Goal: Use online tool/utility: Use online tool/utility

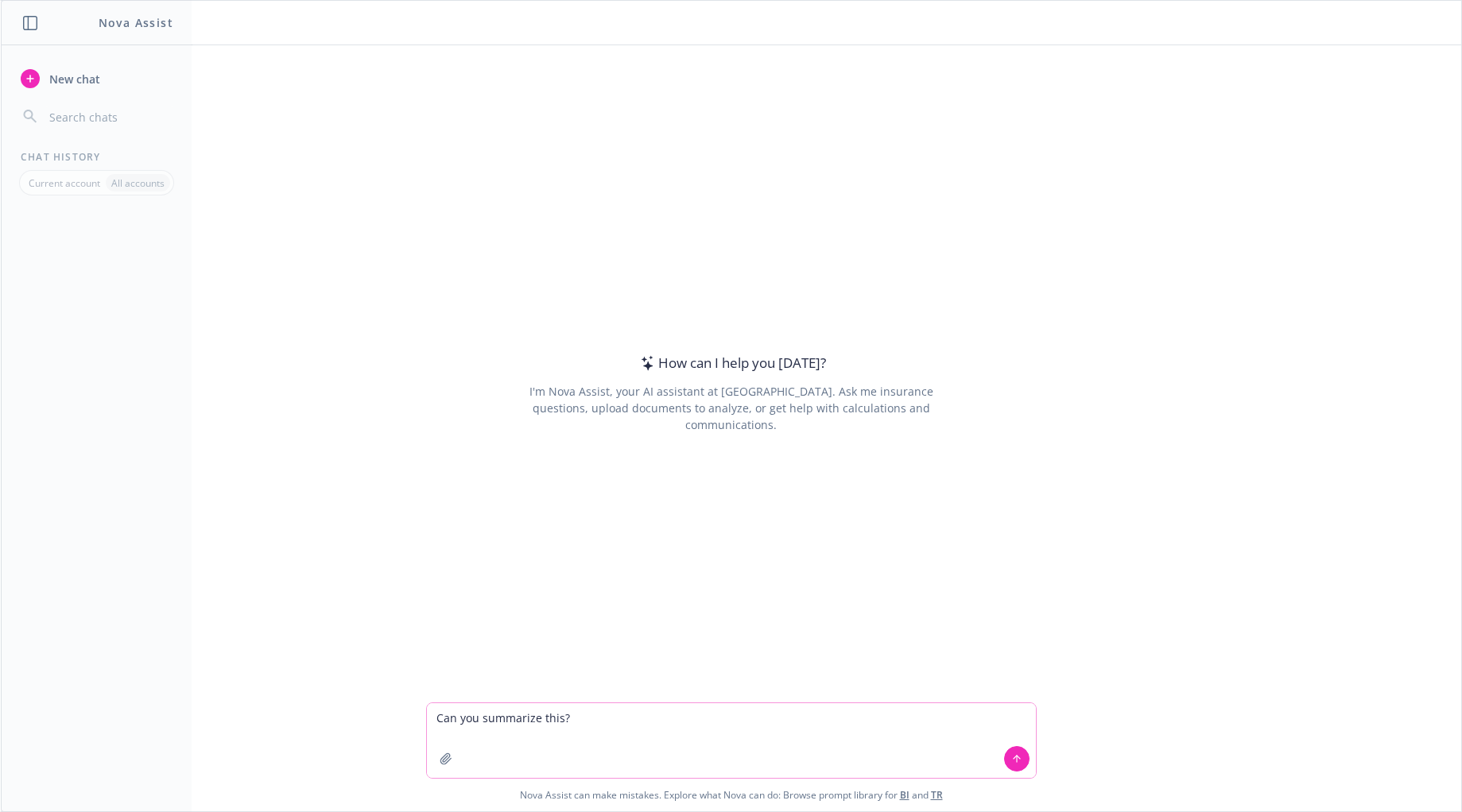
click at [638, 715] on textarea "Can you summarize this?" at bounding box center [731, 741] width 608 height 75
paste textarea "Section 3: Solicitation, improper inducement to use goods, facilities, services…"
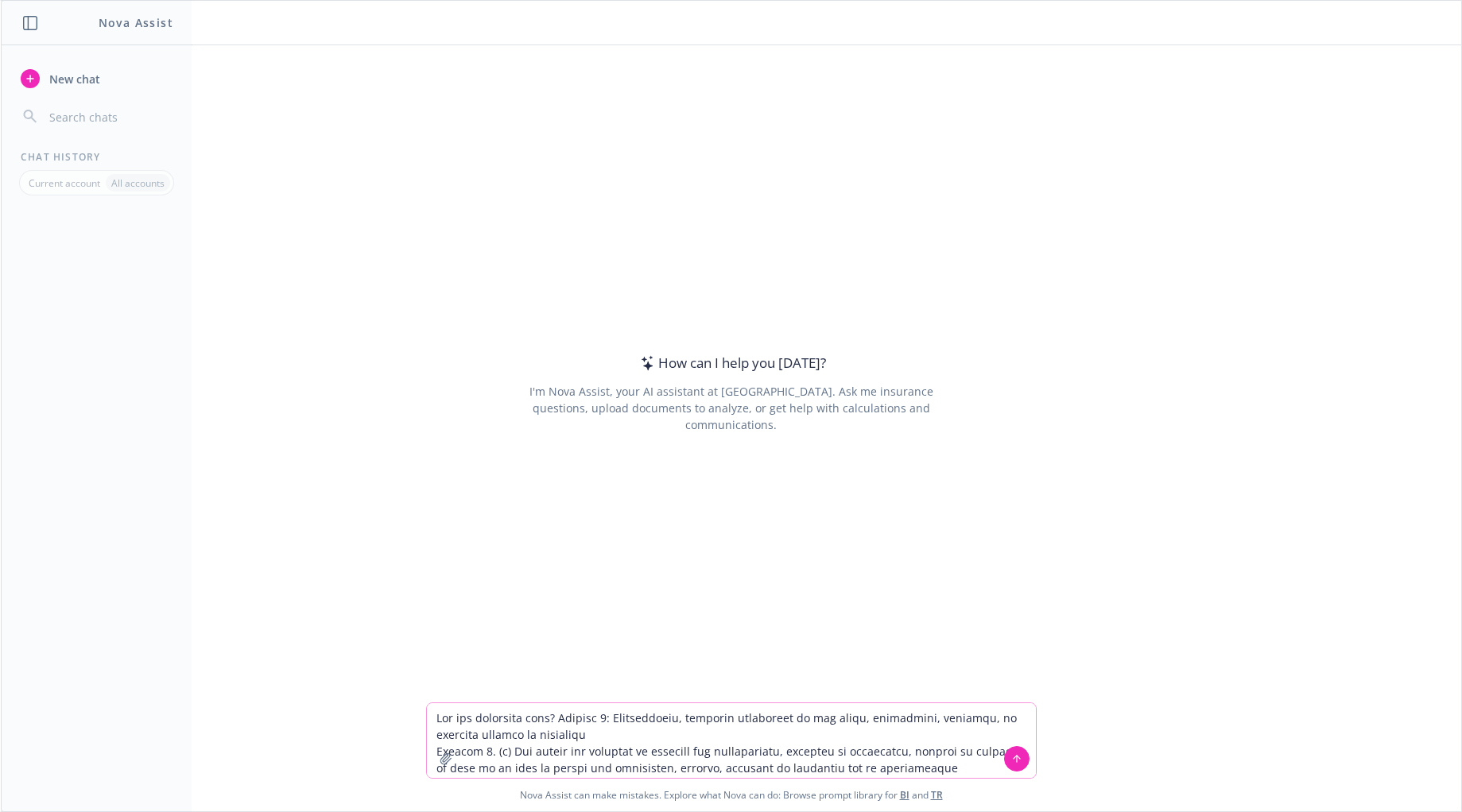
scroll to position [248, 0]
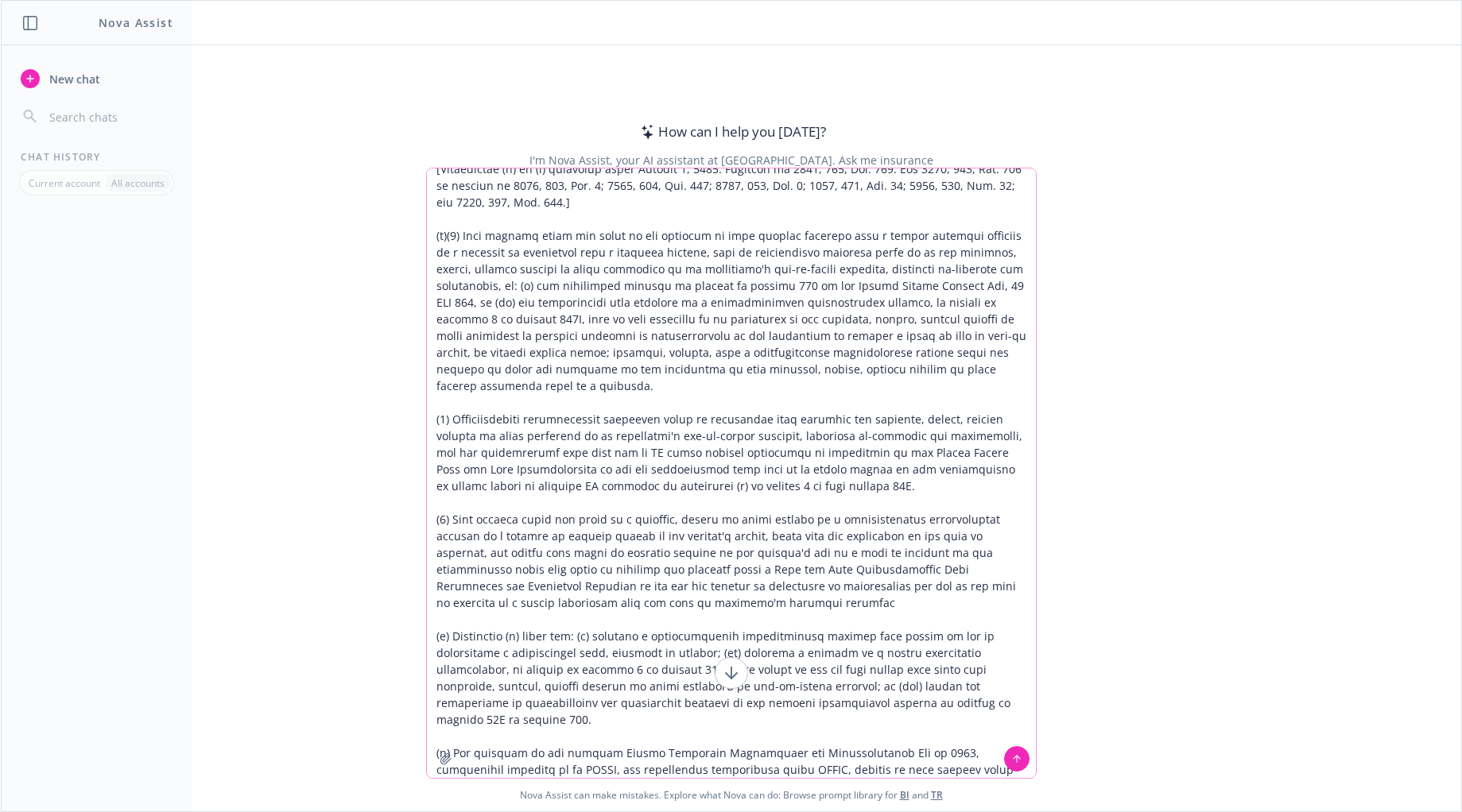
type textarea "Can you summarize this? Section 3: Solicitation, improper inducement to use goo…"
click at [1011, 760] on icon at bounding box center [1017, 759] width 12 height 12
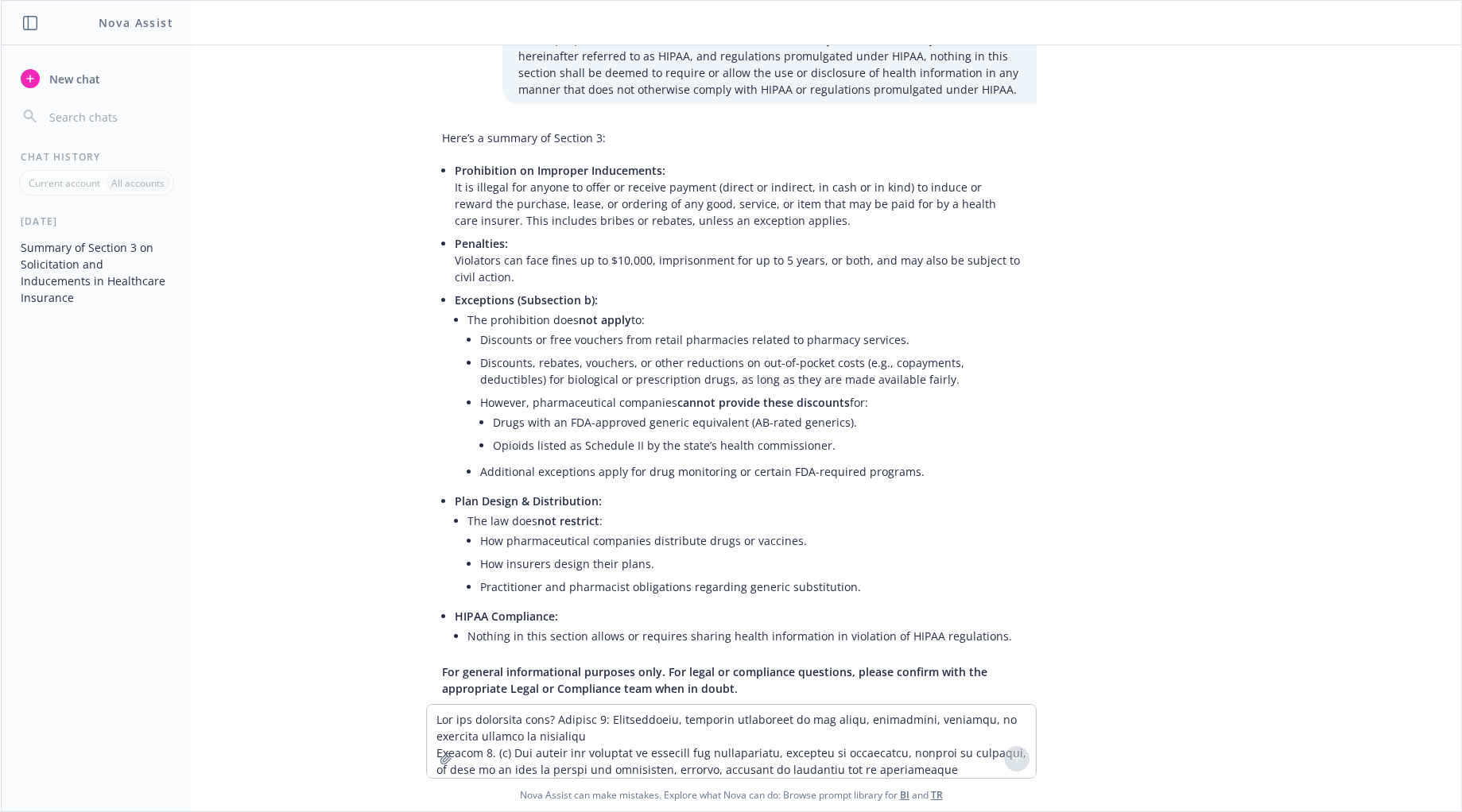
scroll to position [915, 0]
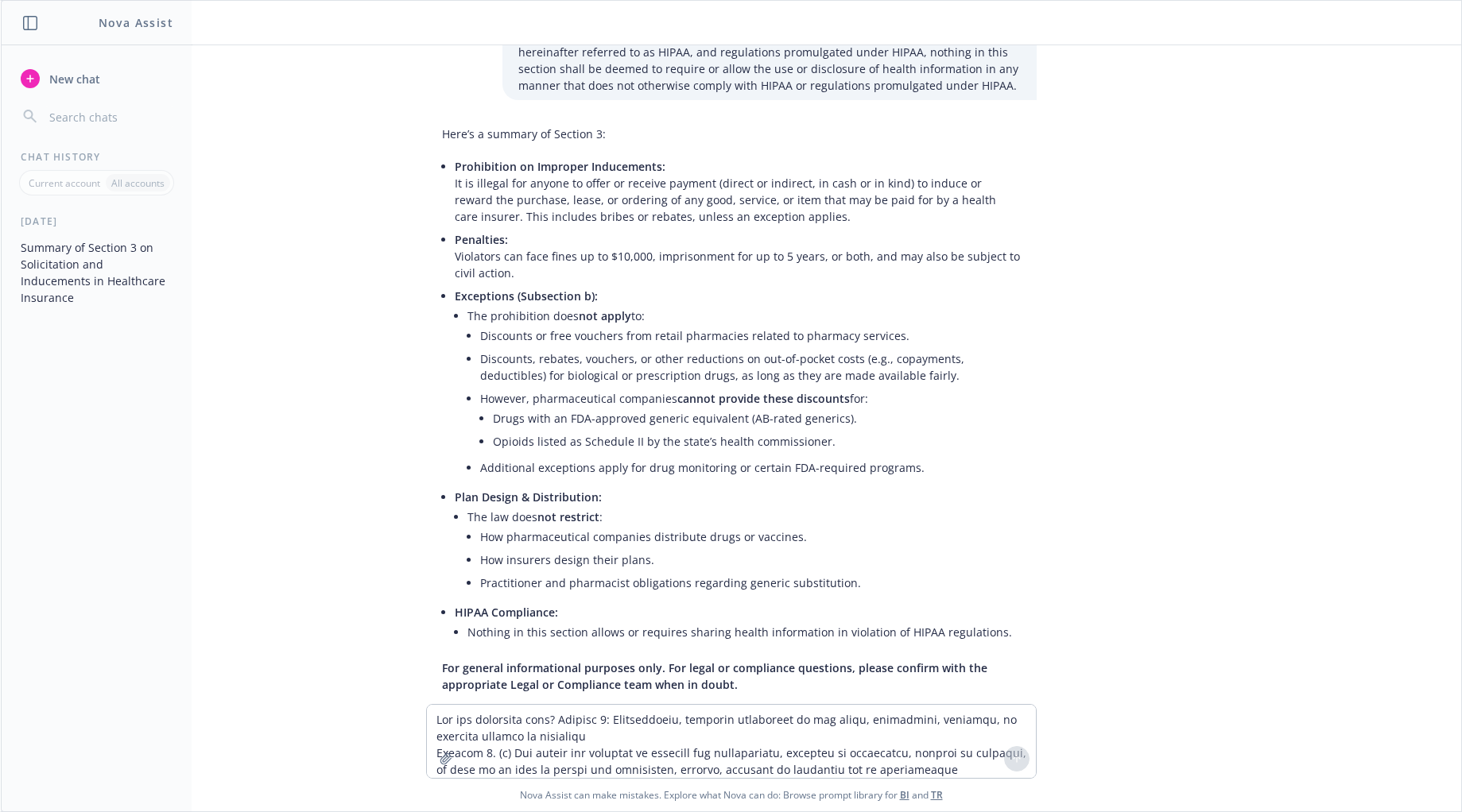
drag, startPoint x: 522, startPoint y: 205, endPoint x: 498, endPoint y: 185, distance: 31.2
click at [521, 232] on p "Penalties: Violators can face fines up to $10,000, imprisonment for up to 5 yea…" at bounding box center [737, 257] width 566 height 50
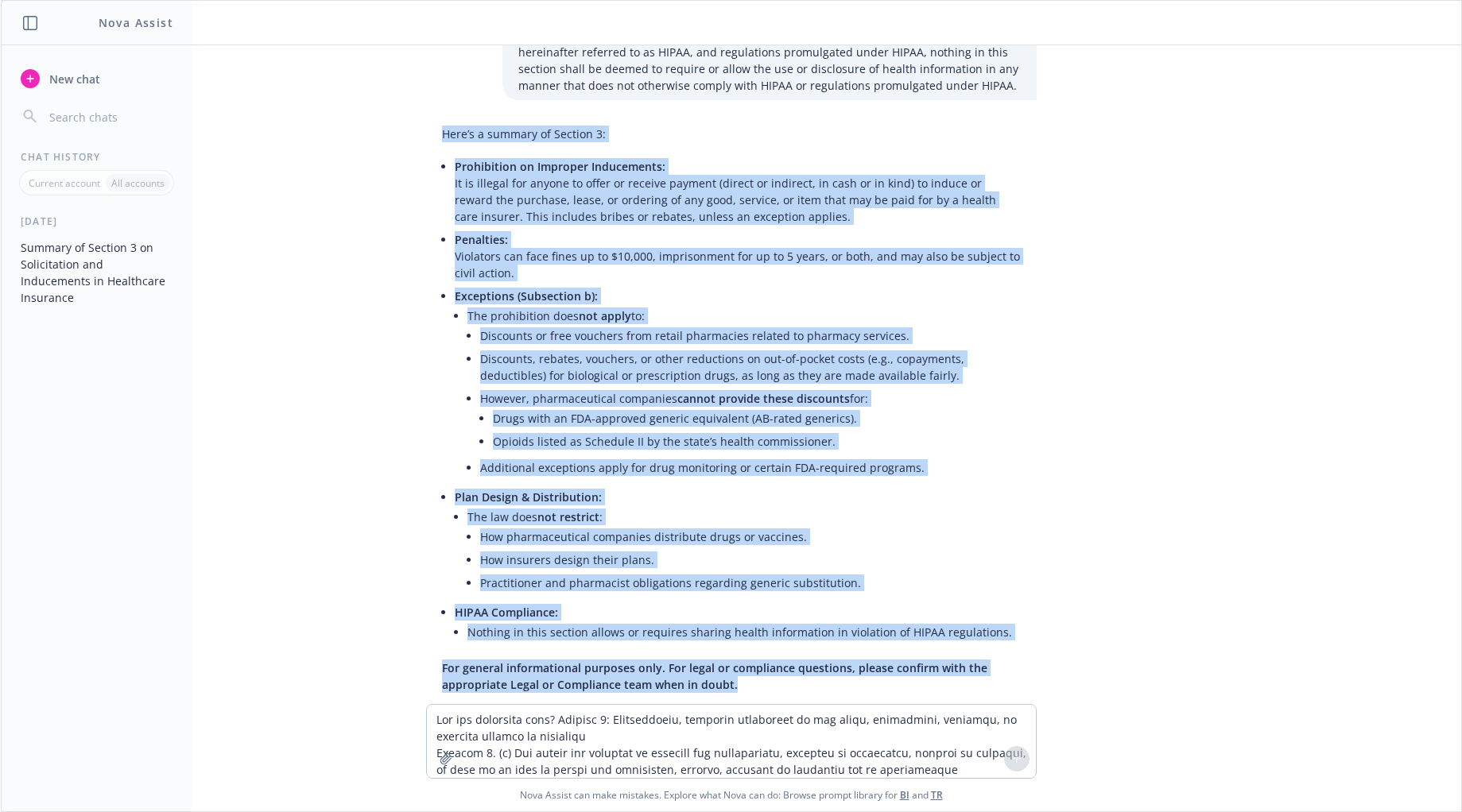
drag, startPoint x: 420, startPoint y: 94, endPoint x: 721, endPoint y: 660, distance: 641.1
click at [721, 660] on div "Here’s a summary of Section 3: Prohibition on Improper Inducements: It is illeg…" at bounding box center [731, 409] width 610 height 580
copy div "Lore’i d sitamet co Adipisc 7: Elitseddoei te Incididu Utlaboreetd: Ma al enima…"
